Goal: Information Seeking & Learning: Understand process/instructions

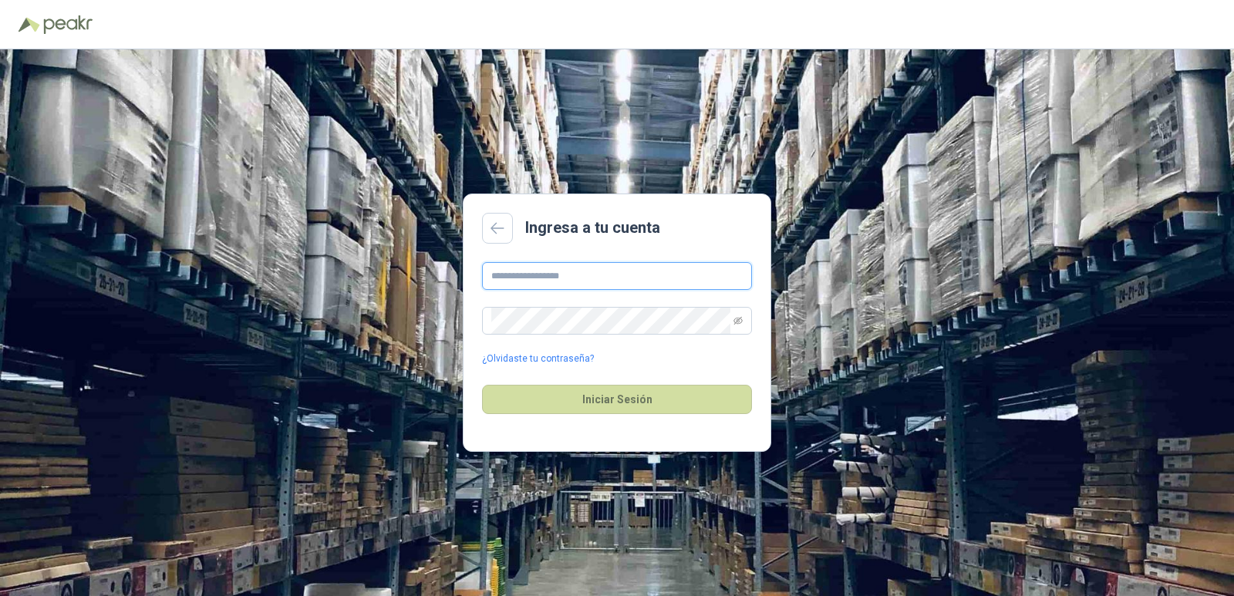
click at [532, 279] on input "text" at bounding box center [617, 276] width 270 height 28
drag, startPoint x: 547, startPoint y: 279, endPoint x: 556, endPoint y: 267, distance: 14.8
click at [547, 279] on input "text" at bounding box center [617, 276] width 270 height 28
type input "**********"
click at [482, 385] on button "Iniciar Sesión" at bounding box center [617, 399] width 270 height 29
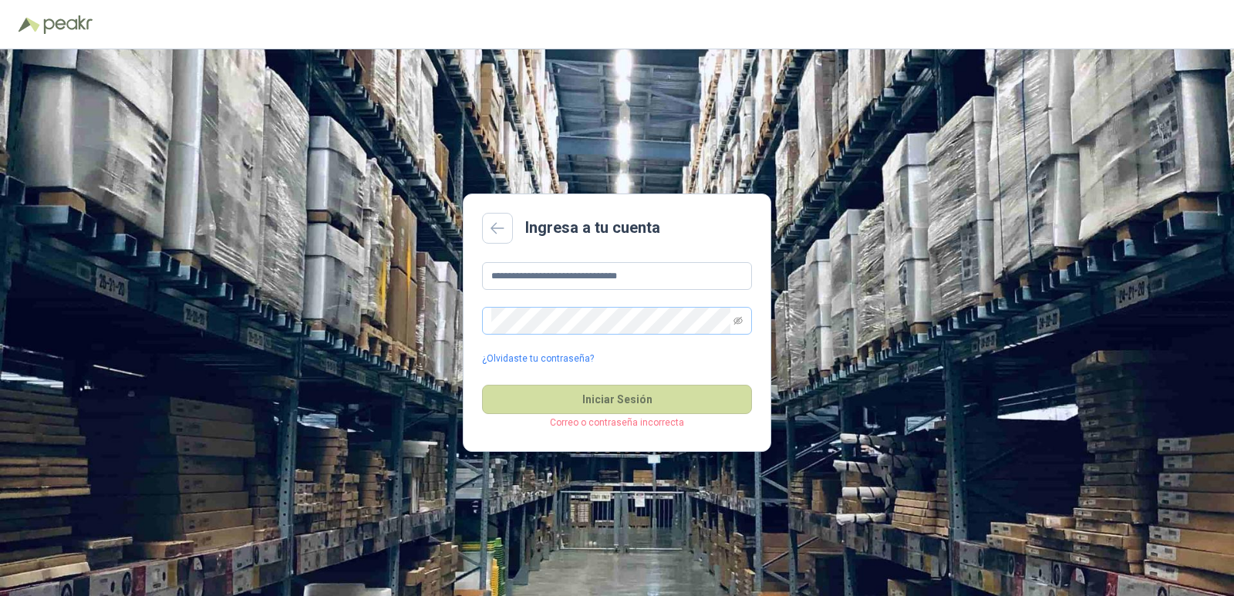
click at [743, 322] on span at bounding box center [617, 321] width 270 height 28
click at [738, 322] on icon "eye-invisible" at bounding box center [738, 320] width 9 height 9
click at [738, 322] on icon "eye" at bounding box center [739, 321] width 4 height 4
click at [614, 393] on button "Iniciar Sesión" at bounding box center [617, 399] width 270 height 29
click at [739, 317] on icon "eye-invisible" at bounding box center [738, 320] width 9 height 9
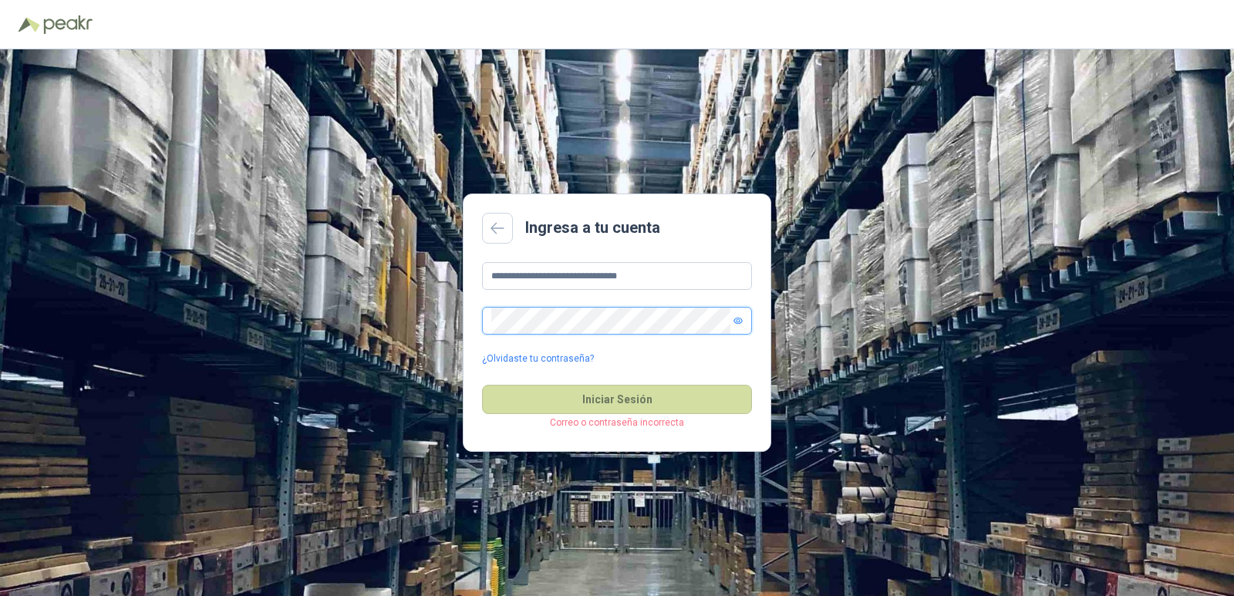
click at [739, 317] on icon "eye" at bounding box center [738, 320] width 9 height 9
click at [619, 393] on button "Iniciar Sesión" at bounding box center [617, 399] width 270 height 29
click at [538, 361] on link "¿Olvidaste tu contraseña?" at bounding box center [538, 359] width 112 height 15
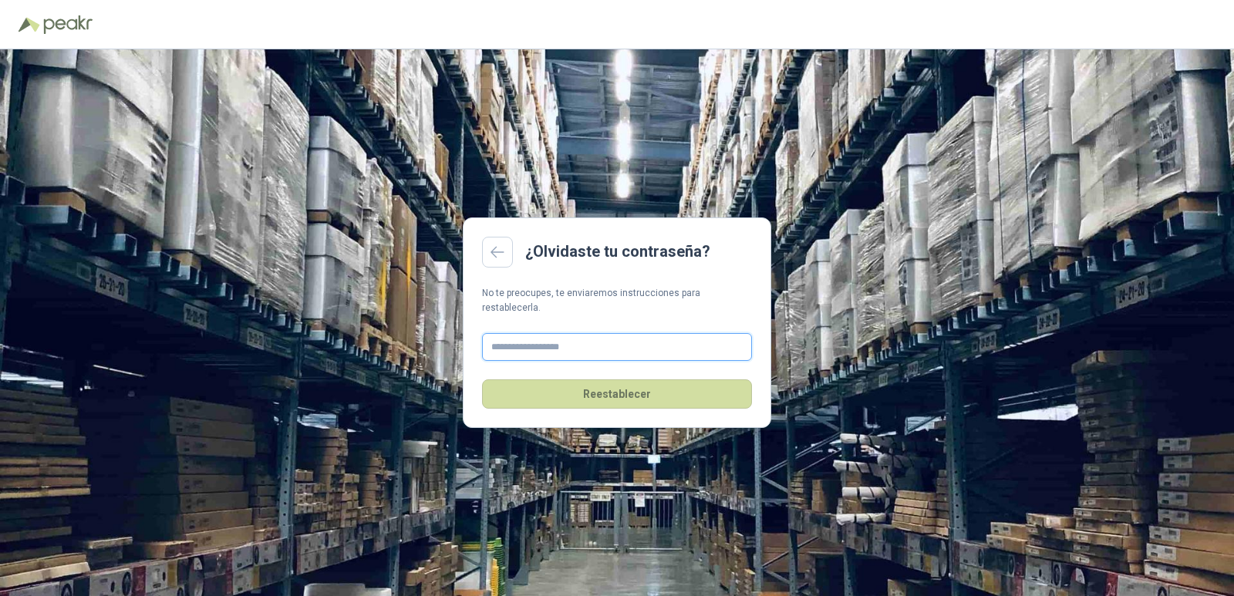
click at [593, 338] on input "text" at bounding box center [617, 347] width 270 height 28
click at [572, 341] on input "text" at bounding box center [617, 347] width 270 height 28
type input "**********"
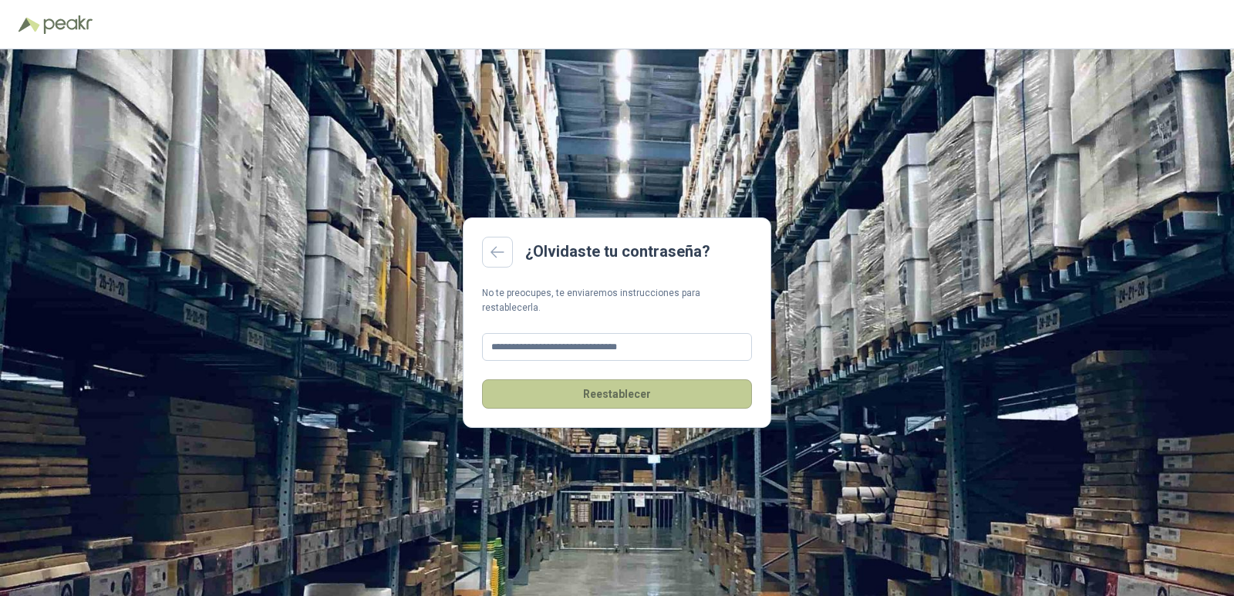
click at [615, 389] on button "Reestablecer" at bounding box center [617, 394] width 270 height 29
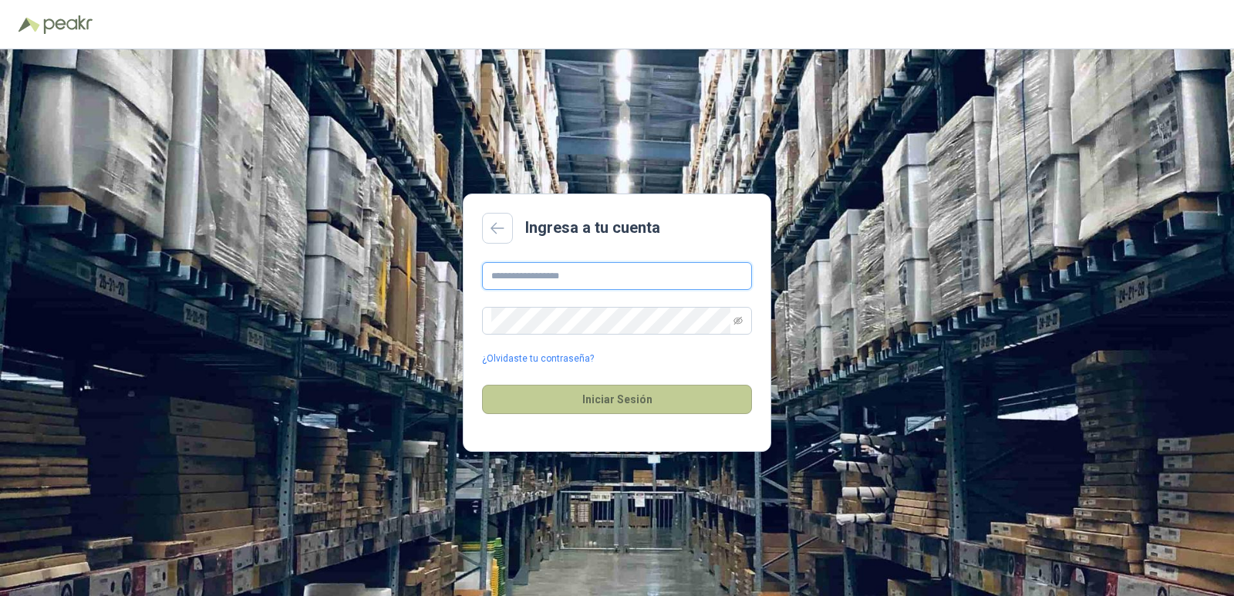
type input "**********"
click at [662, 389] on button "Iniciar Sesión" at bounding box center [617, 399] width 270 height 29
click at [640, 401] on button "Iniciar Sesión" at bounding box center [617, 399] width 270 height 29
click at [564, 401] on button "Iniciar Sesión" at bounding box center [617, 399] width 270 height 29
type input "**********"
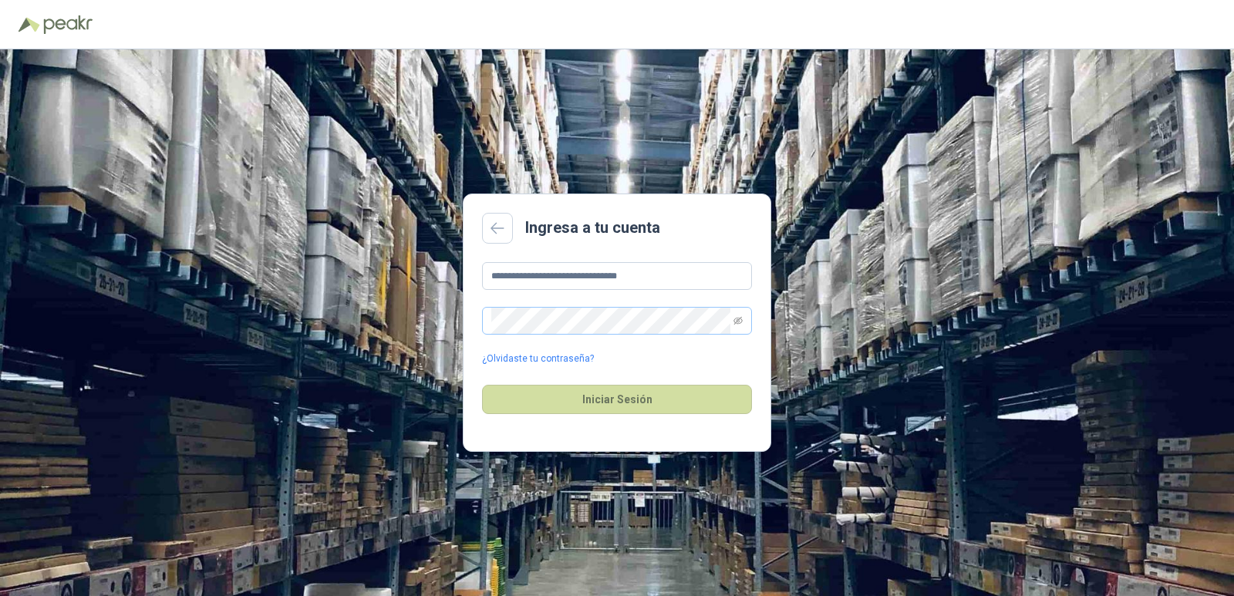
click at [744, 317] on span at bounding box center [617, 321] width 270 height 28
click at [741, 316] on icon "eye-invisible" at bounding box center [738, 320] width 9 height 9
click at [741, 316] on icon "eye" at bounding box center [738, 320] width 9 height 9
click at [633, 400] on button "Iniciar Sesión" at bounding box center [617, 399] width 270 height 29
drag, startPoint x: 560, startPoint y: 360, endPoint x: 704, endPoint y: 39, distance: 350.8
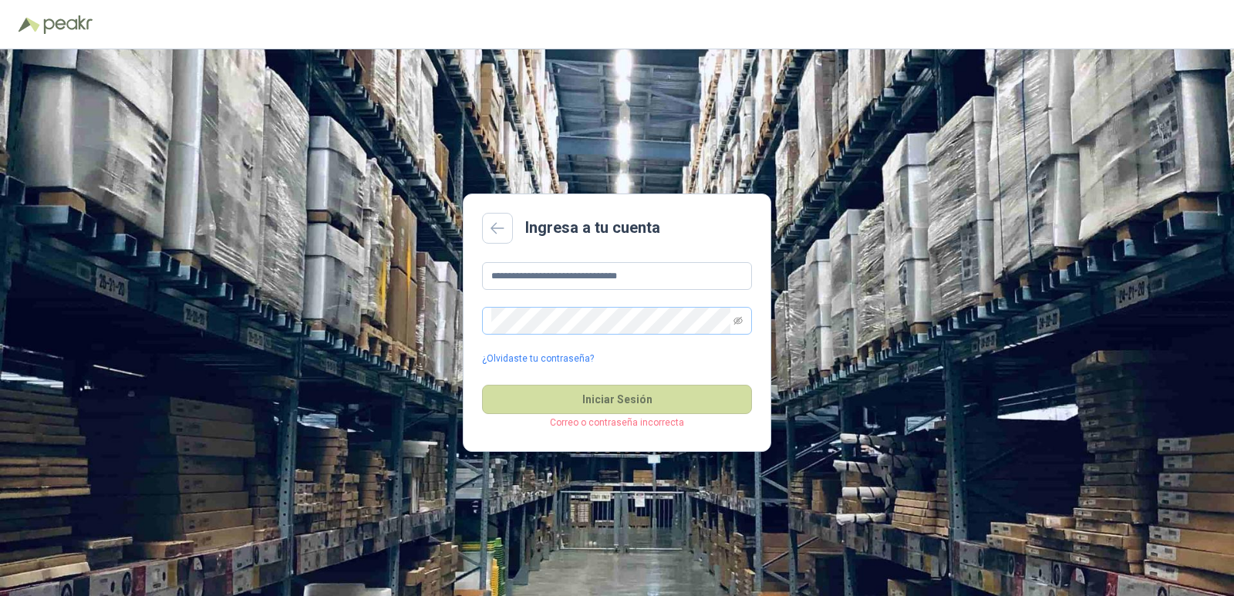
click at [560, 358] on link "¿Olvidaste tu contraseña?" at bounding box center [538, 359] width 112 height 15
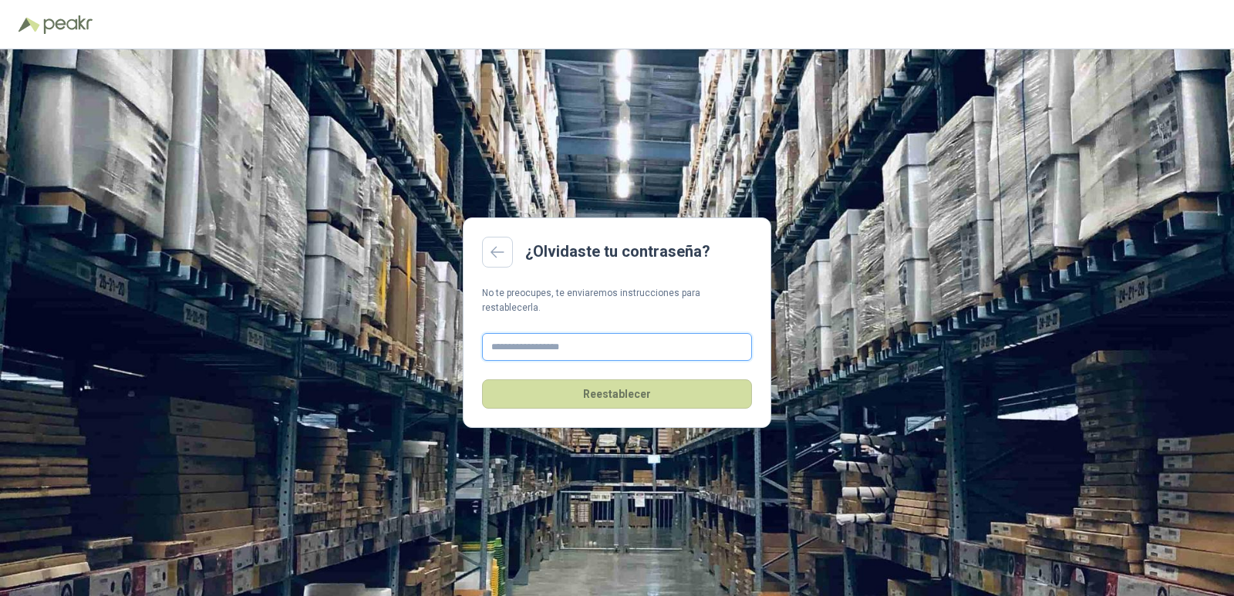
click at [515, 335] on input "text" at bounding box center [617, 347] width 270 height 28
type input "**********"
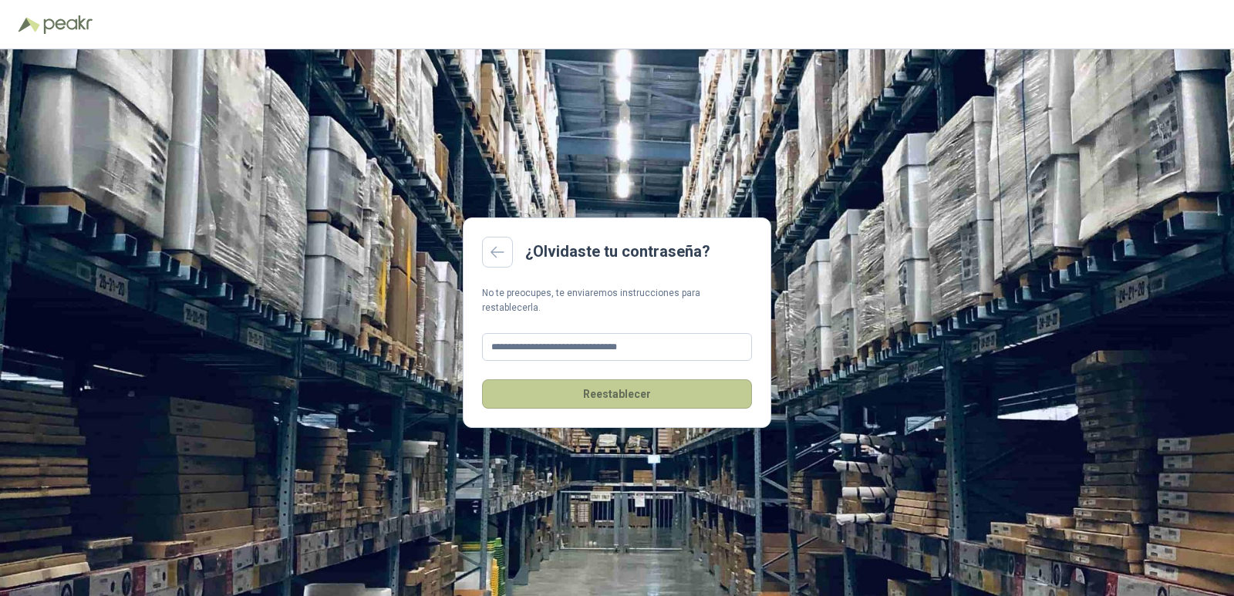
click at [616, 387] on button "Reestablecer" at bounding box center [617, 394] width 270 height 29
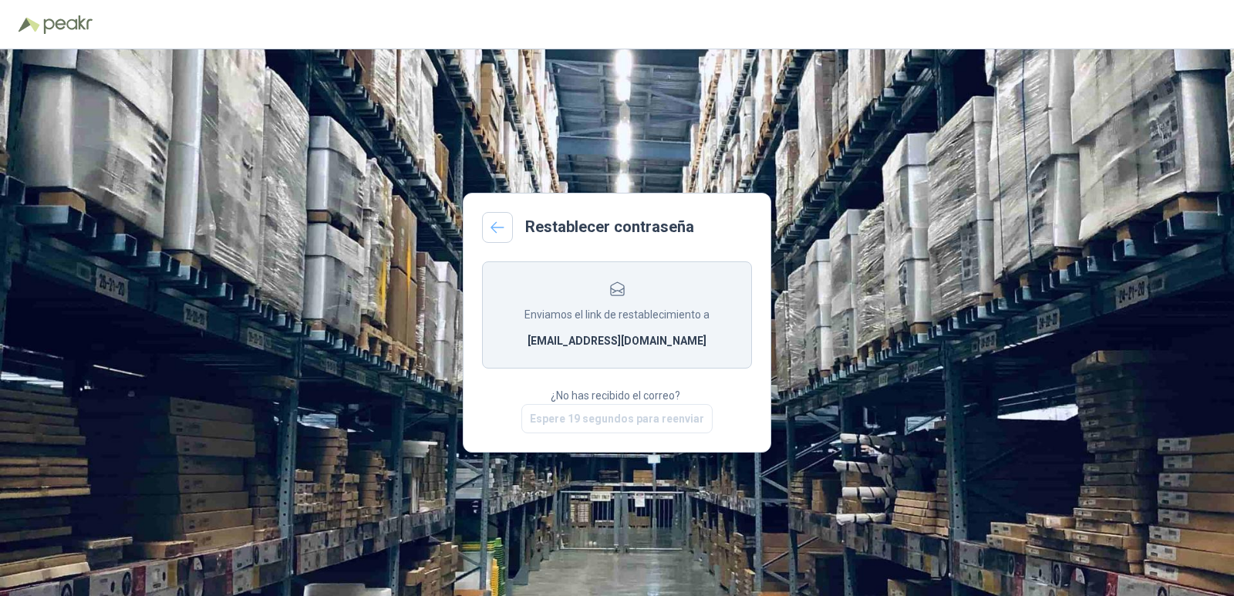
click at [507, 221] on link at bounding box center [497, 227] width 31 height 31
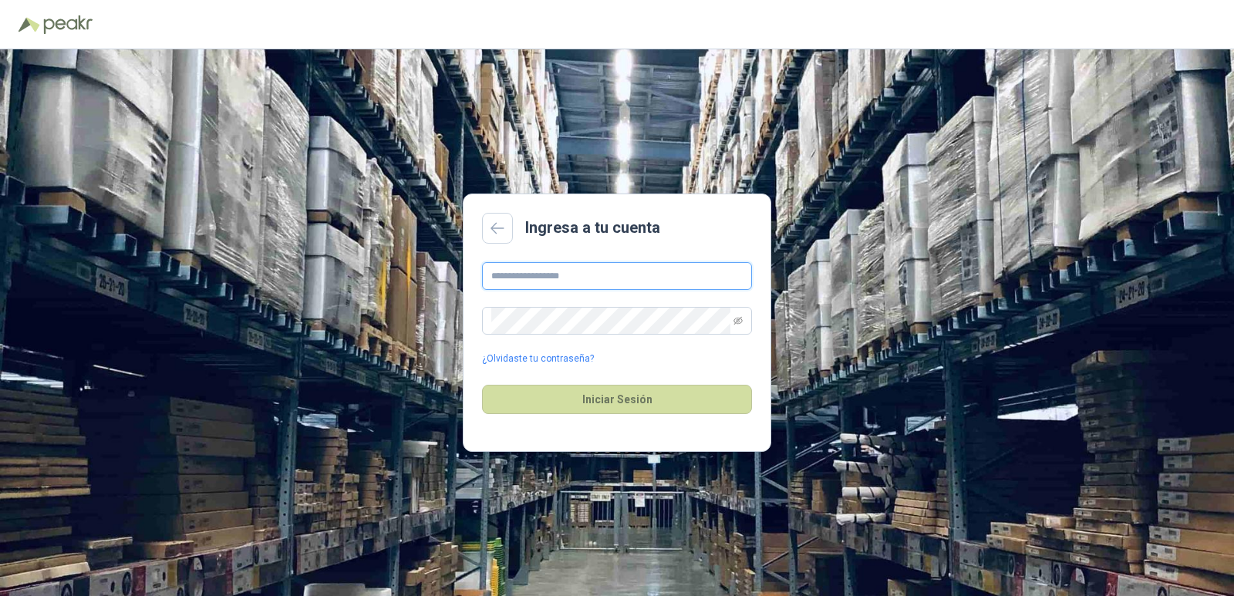
type input "**********"
click at [740, 321] on icon "eye-invisible" at bounding box center [739, 321] width 2 height 2
click at [740, 321] on icon "eye" at bounding box center [739, 321] width 4 height 4
click at [482, 385] on button "Iniciar Sesión" at bounding box center [617, 399] width 270 height 29
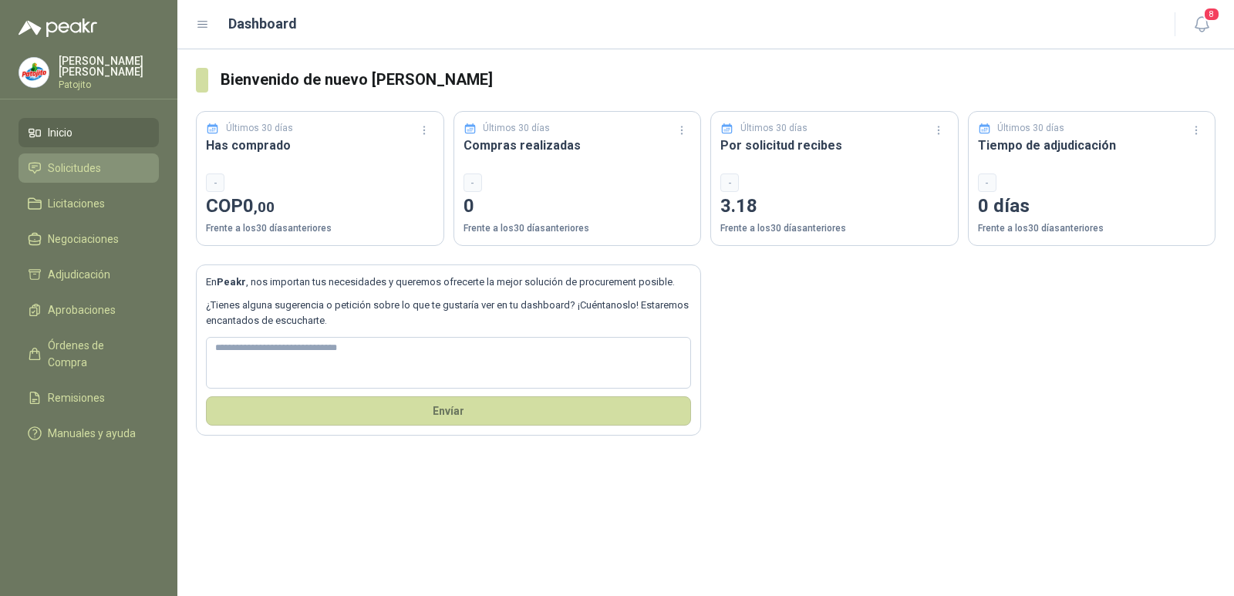
click at [101, 164] on li "Solicitudes" at bounding box center [89, 168] width 122 height 17
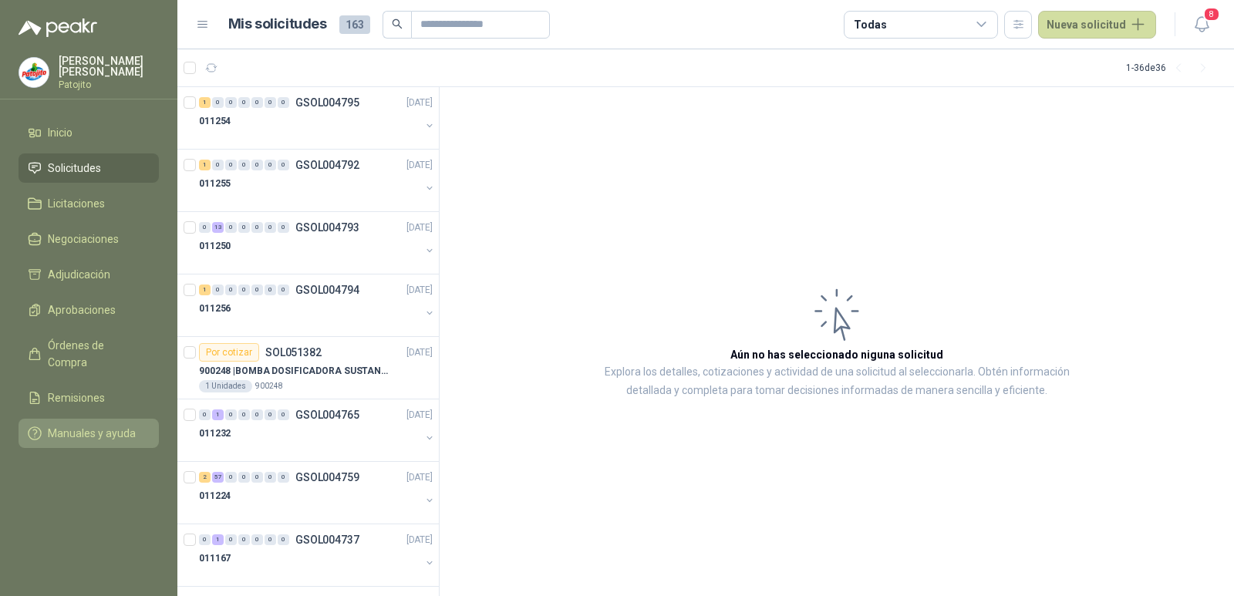
click at [96, 425] on span "Manuales y ayuda" at bounding box center [92, 433] width 88 height 17
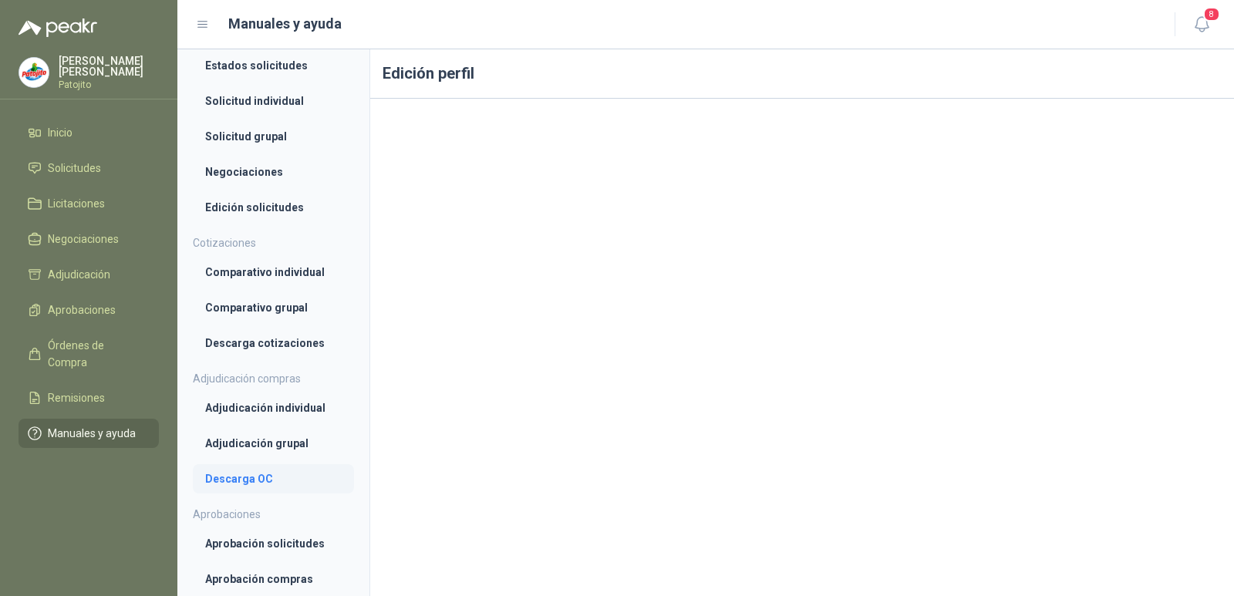
scroll to position [386, 0]
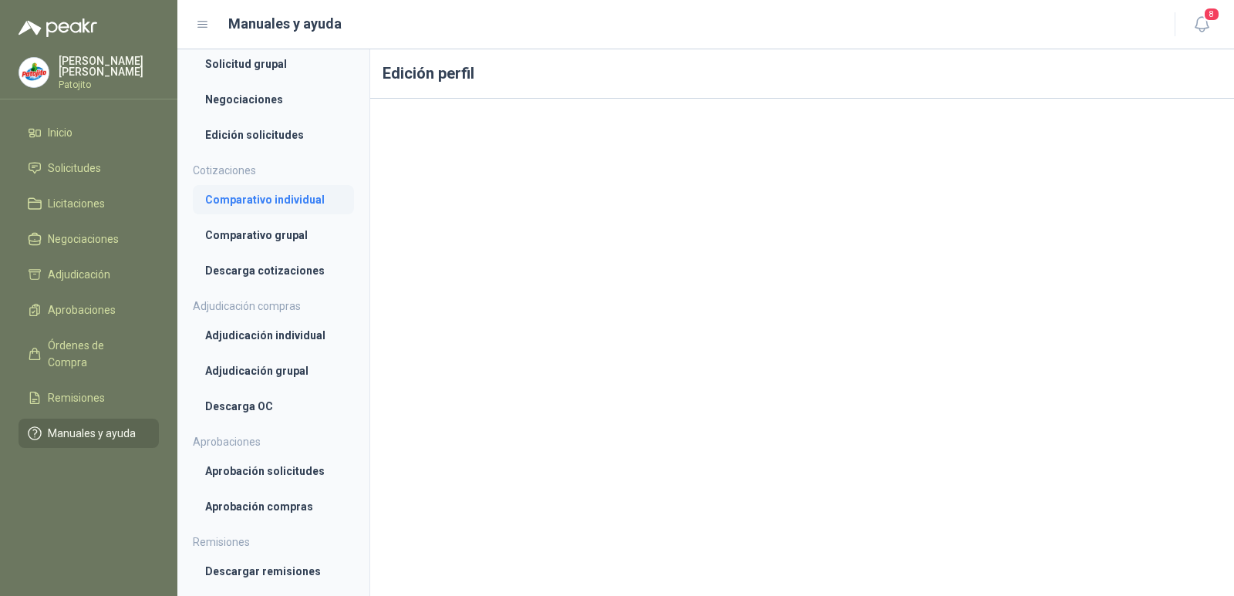
click at [285, 196] on li "Comparativo individual" at bounding box center [273, 199] width 137 height 17
click at [288, 240] on li "Comparativo grupal" at bounding box center [273, 236] width 137 height 17
click at [294, 269] on li "Descarga cotizaciones" at bounding box center [273, 272] width 137 height 17
click at [268, 512] on li "Aprobación compras" at bounding box center [273, 508] width 137 height 17
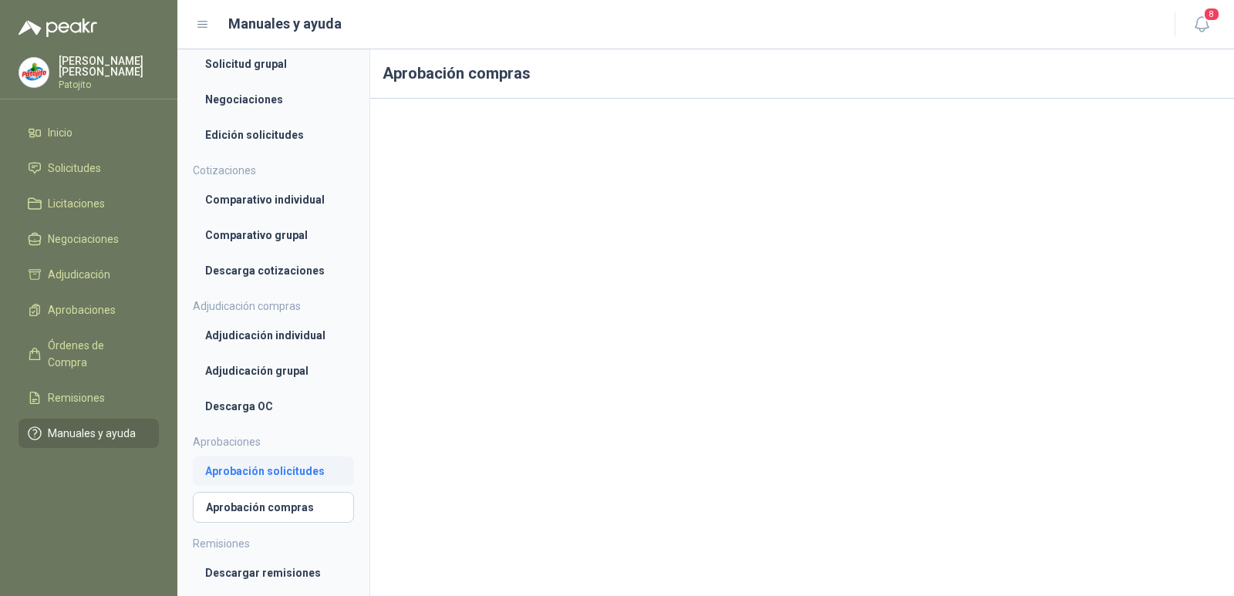
click at [274, 481] on link "Aprobación solicitudes" at bounding box center [273, 471] width 161 height 29
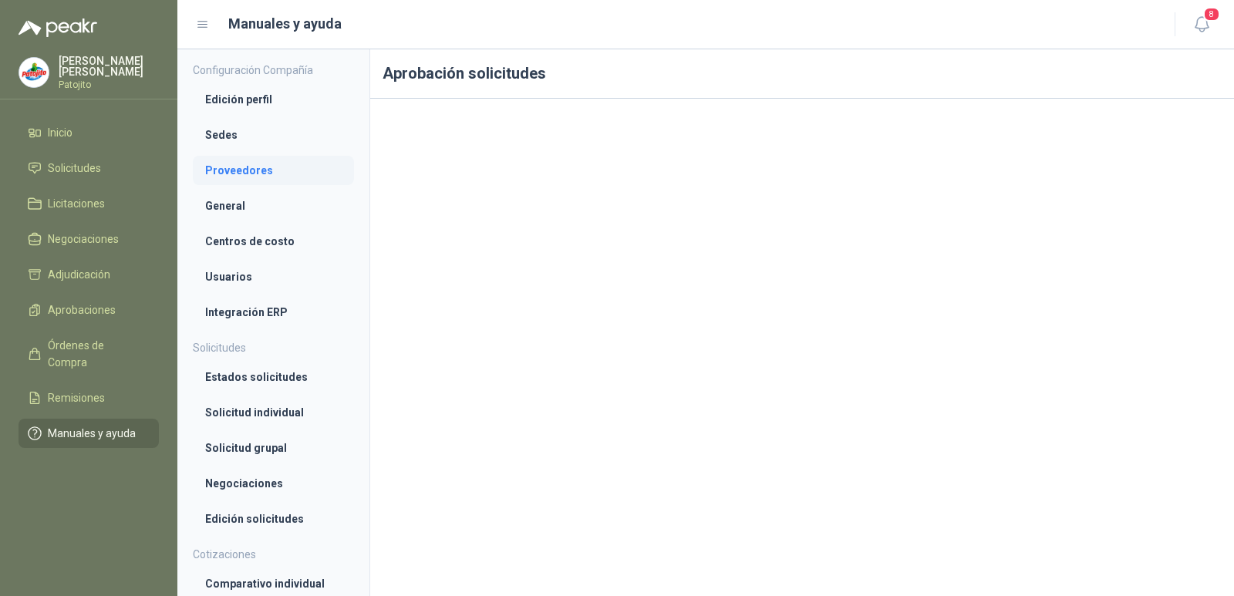
click at [241, 170] on li "Proveedores" at bounding box center [273, 170] width 137 height 17
click at [246, 201] on li "General" at bounding box center [273, 207] width 137 height 17
click at [238, 241] on li "Centros de costo" at bounding box center [273, 243] width 137 height 17
click at [253, 271] on li "Usuarios" at bounding box center [273, 278] width 137 height 17
click at [257, 316] on li "Integración ERP" at bounding box center [273, 314] width 137 height 17
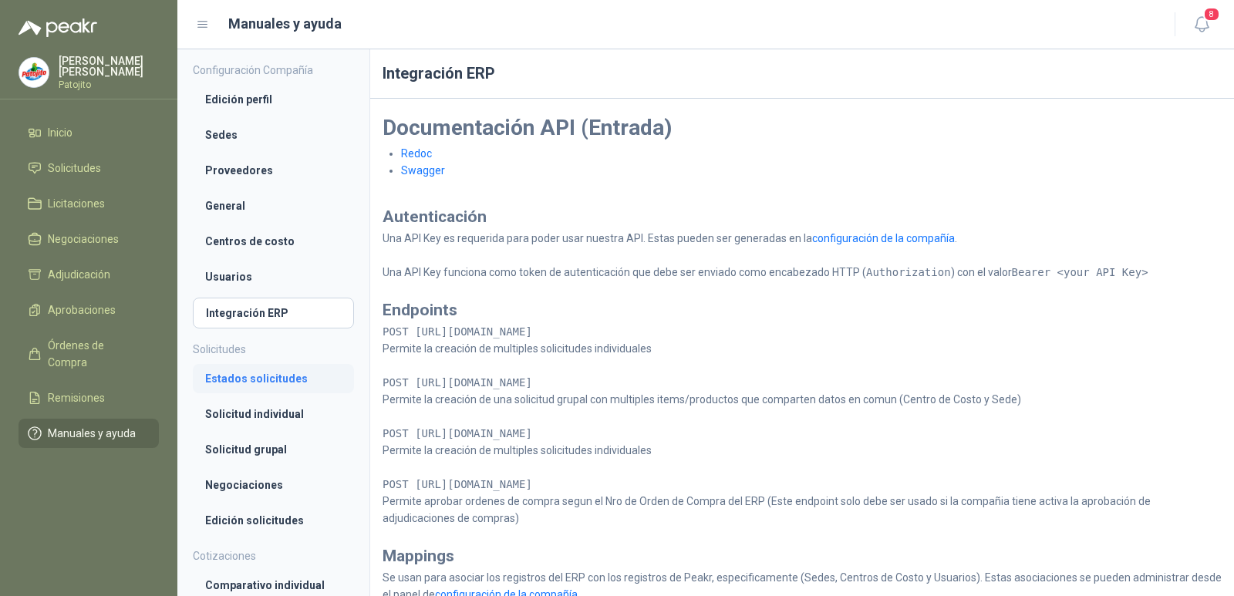
click at [260, 381] on li "Estados solicitudes" at bounding box center [273, 378] width 137 height 17
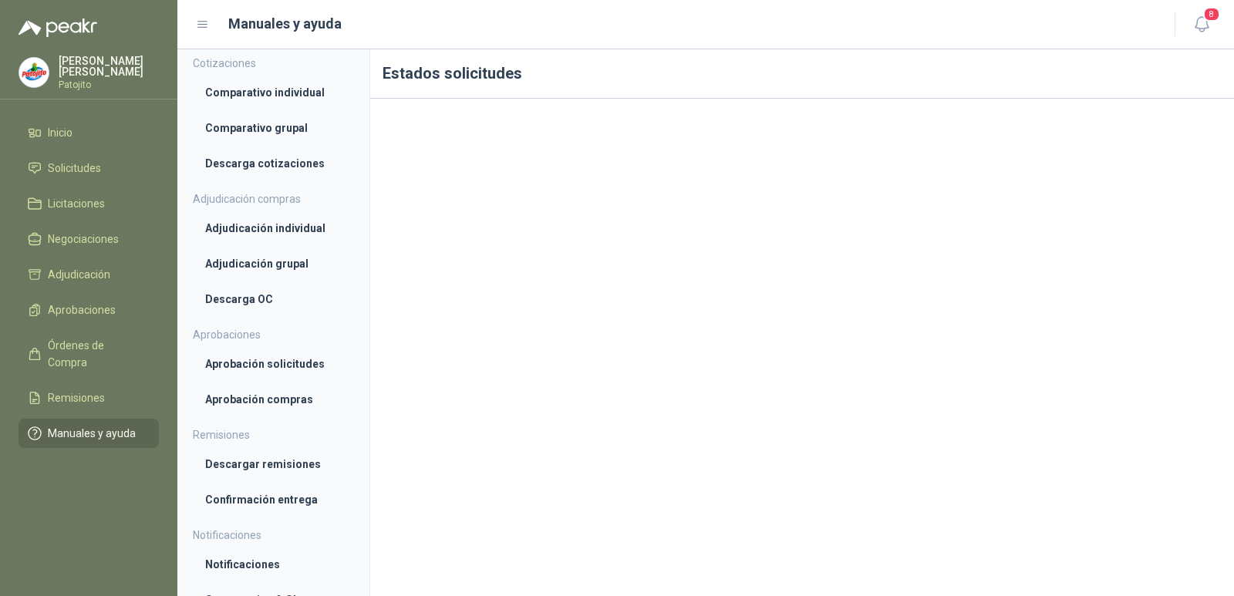
scroll to position [511, 0]
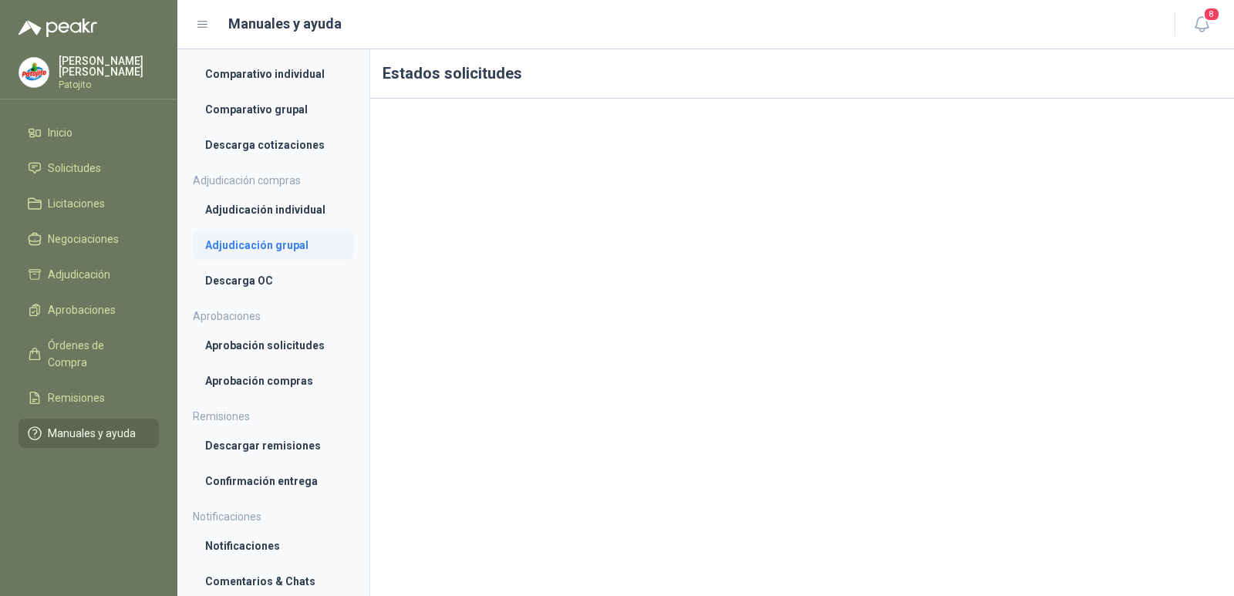
click at [278, 242] on li "Adjudicación grupal" at bounding box center [273, 245] width 137 height 17
click at [262, 282] on li "Descarga OC" at bounding box center [273, 282] width 137 height 17
click at [309, 194] on li "Adjudicación compras Adjudicación individual Adjudicación grupal Descarga OC" at bounding box center [273, 234] width 161 height 125
click at [114, 425] on span "Manuales y ayuda" at bounding box center [92, 433] width 88 height 17
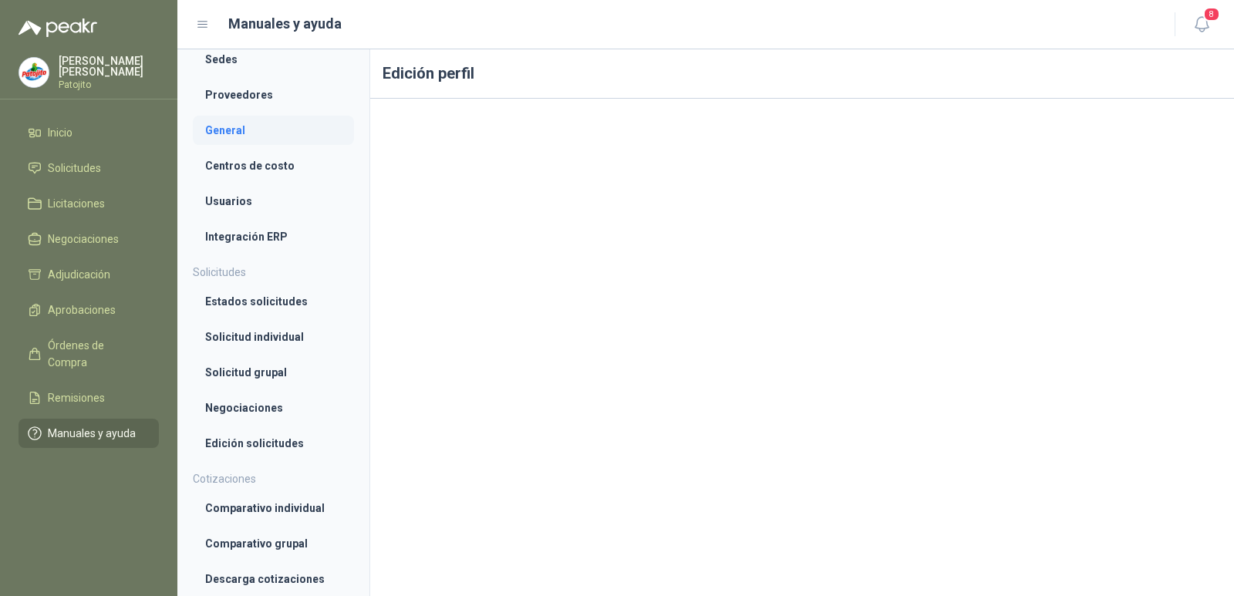
click at [277, 123] on li "General" at bounding box center [273, 130] width 137 height 17
click at [276, 95] on li "Proveedores" at bounding box center [273, 94] width 137 height 17
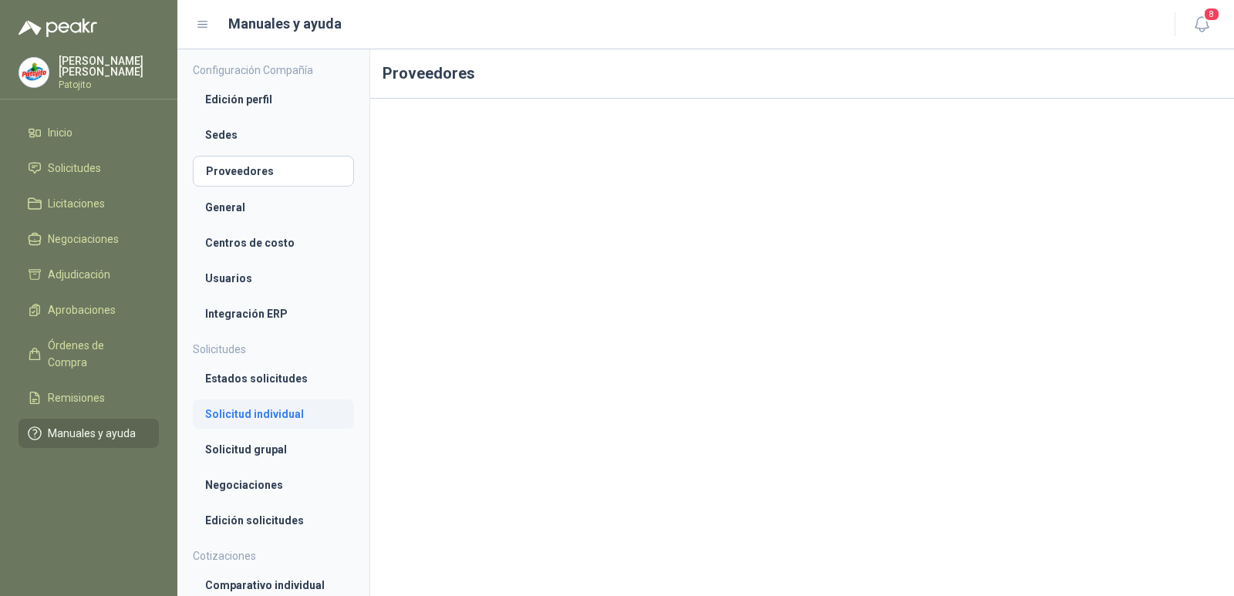
scroll to position [309, 0]
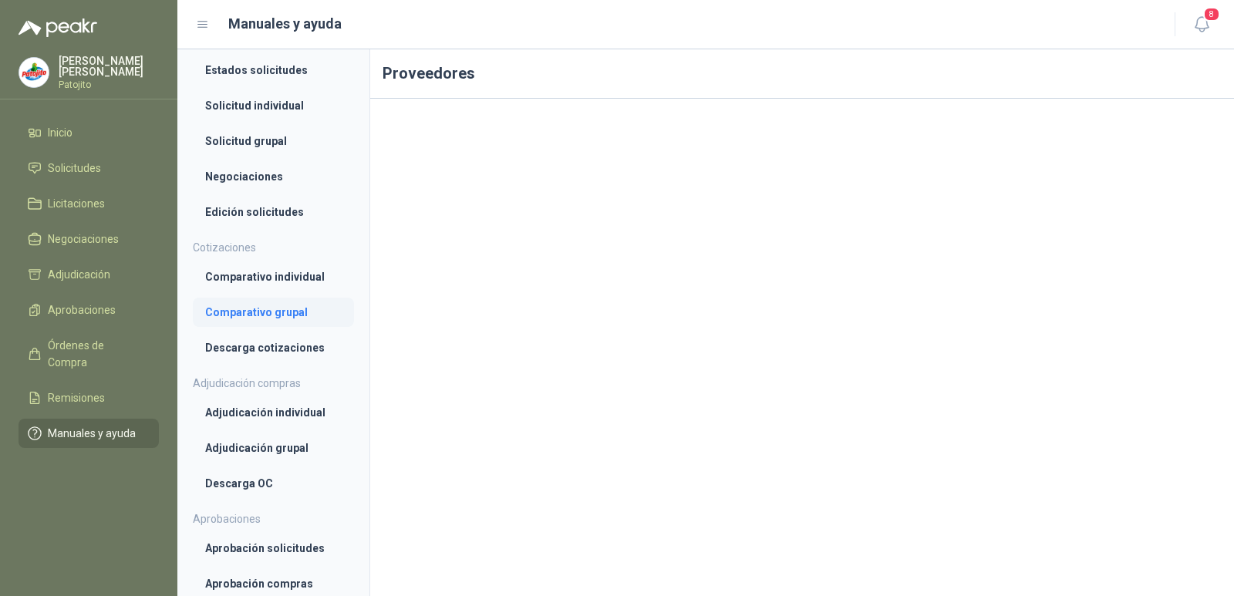
click at [262, 310] on li "Comparativo grupal" at bounding box center [273, 312] width 137 height 17
click at [278, 414] on li "Adjudicación individual" at bounding box center [273, 414] width 137 height 17
click at [265, 456] on li "Adjudicación grupal" at bounding box center [273, 449] width 137 height 17
click at [258, 470] on ul "Adjudicación individual Adjudicación grupal Descarga OC" at bounding box center [273, 449] width 161 height 102
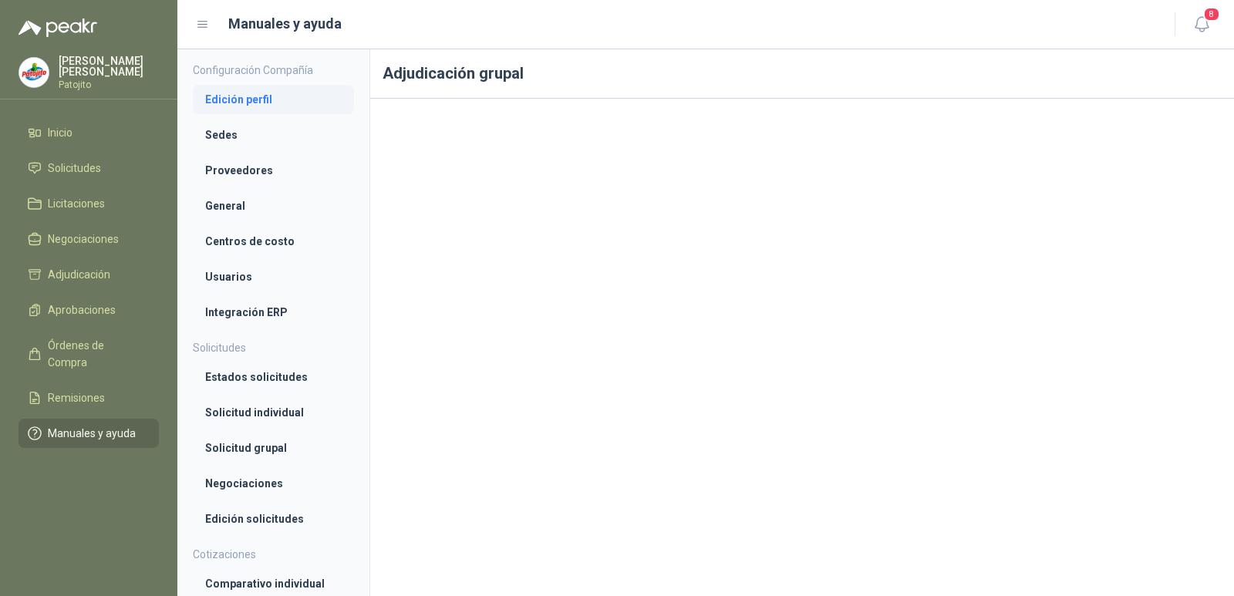
click at [272, 87] on link "Edición perfil" at bounding box center [273, 99] width 161 height 29
click at [252, 133] on li "Sedes" at bounding box center [273, 136] width 137 height 17
click at [279, 181] on link "Proveedores" at bounding box center [273, 171] width 161 height 29
click at [263, 204] on li "General" at bounding box center [273, 207] width 137 height 17
click at [290, 110] on link "Edición perfil" at bounding box center [273, 99] width 161 height 29
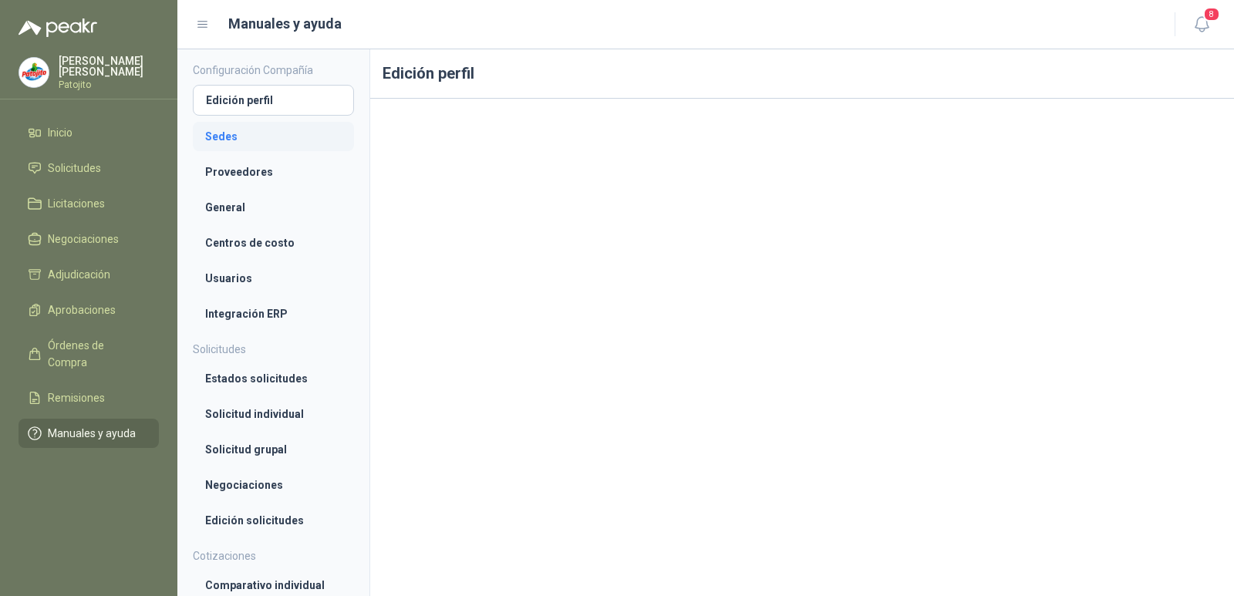
click at [295, 128] on li "Sedes" at bounding box center [273, 136] width 137 height 17
